Goal: Task Accomplishment & Management: Manage account settings

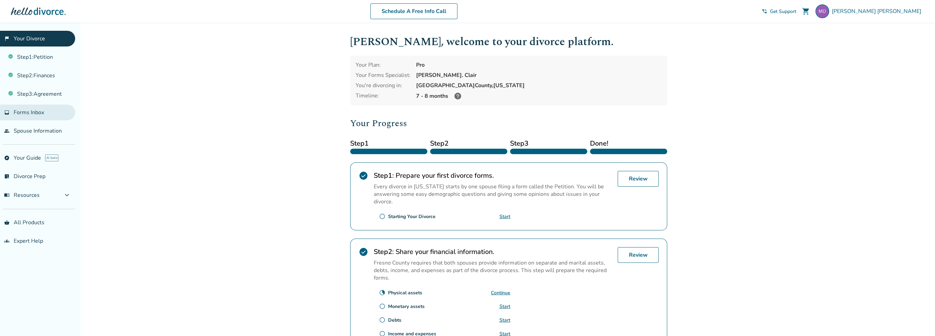
click at [40, 113] on span "Forms Inbox" at bounding box center [29, 113] width 30 height 8
